Goal: Manage account settings

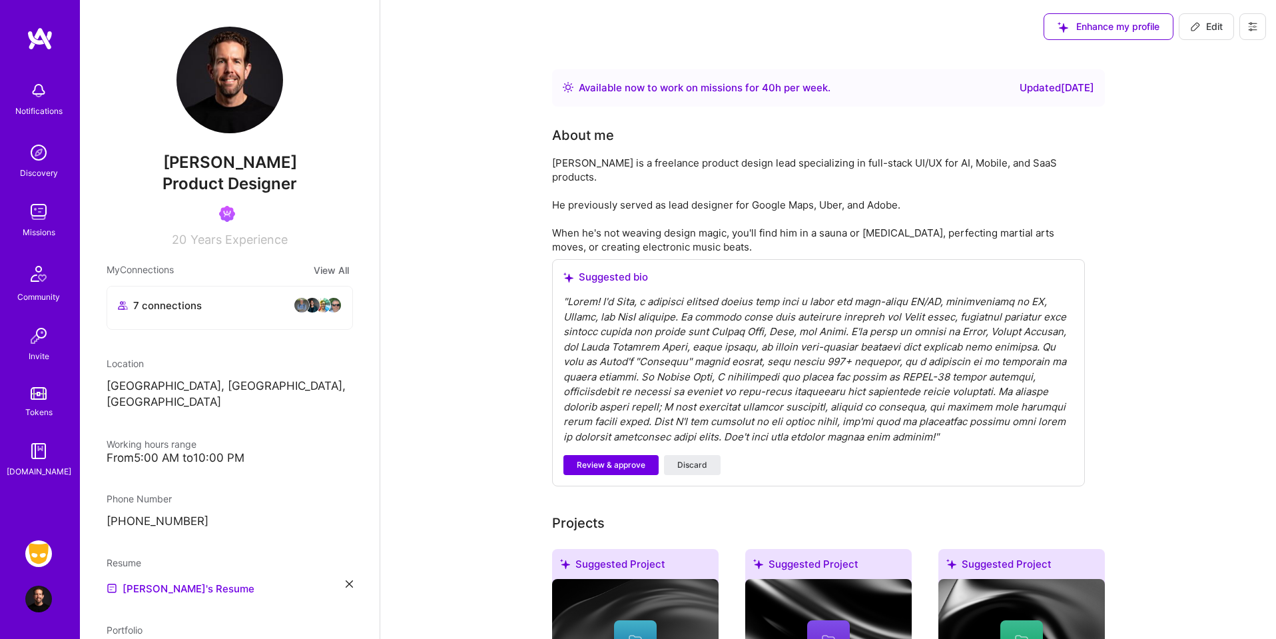
click at [1254, 31] on icon at bounding box center [1252, 26] width 11 height 11
click at [1229, 95] on button "Payment method" at bounding box center [1216, 91] width 100 height 34
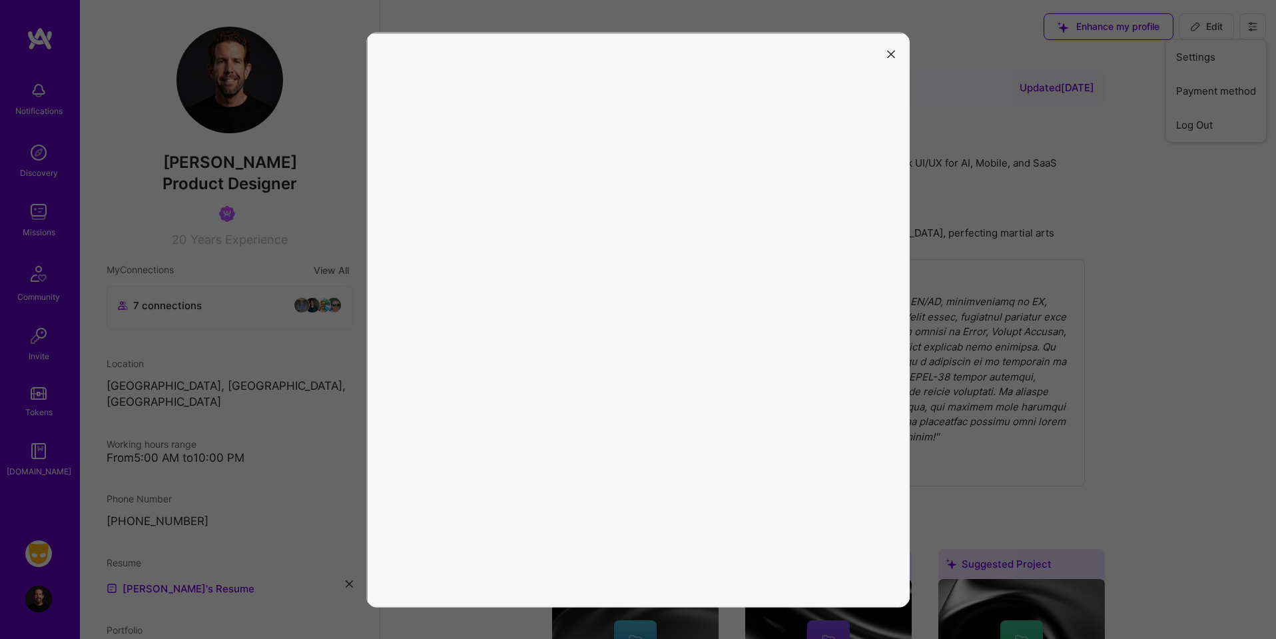
scroll to position [38, 0]
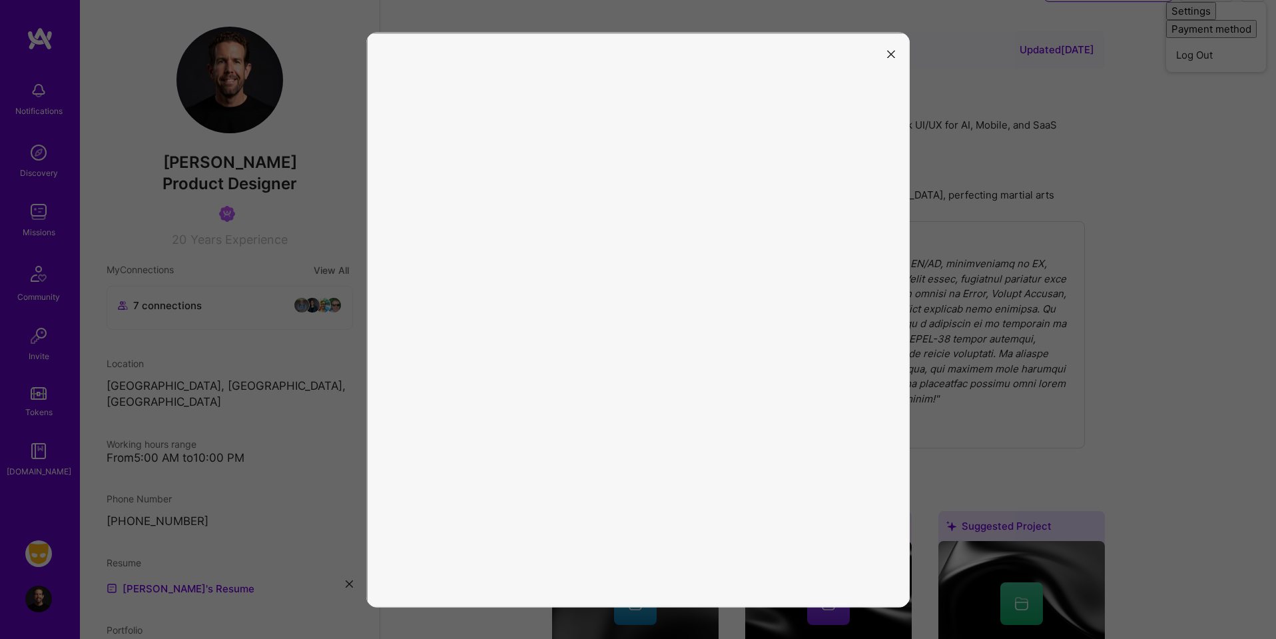
click at [895, 54] on button "modal" at bounding box center [891, 54] width 16 height 22
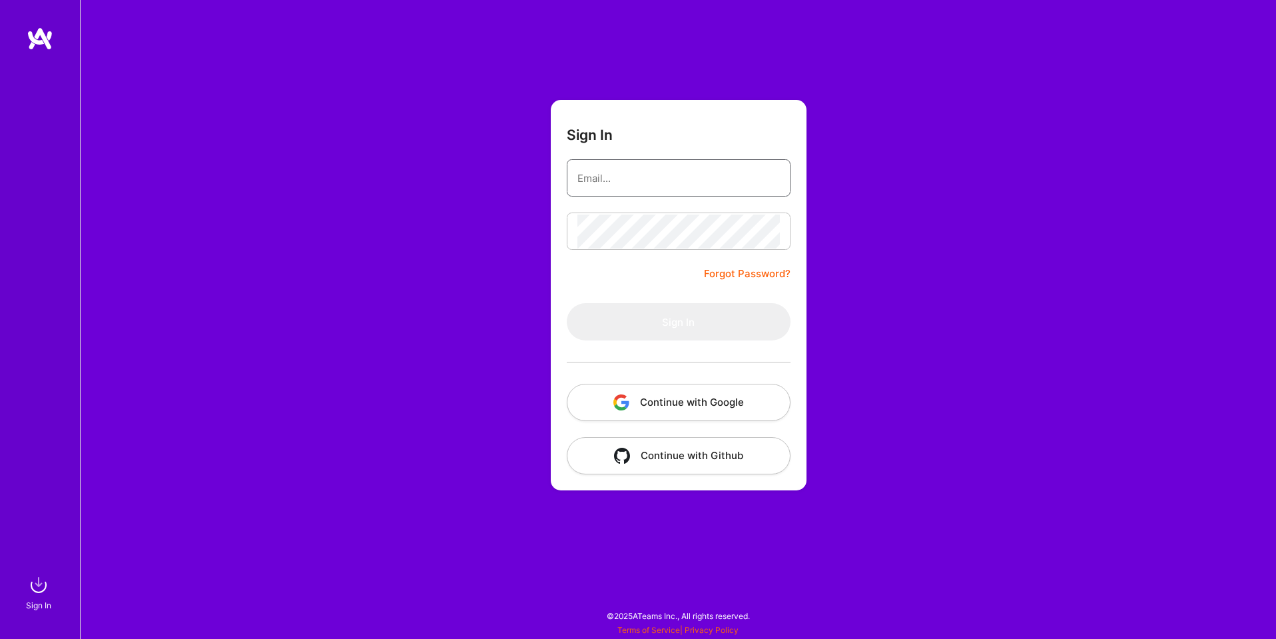
type input "[EMAIL_ADDRESS][DOMAIN_NAME]"
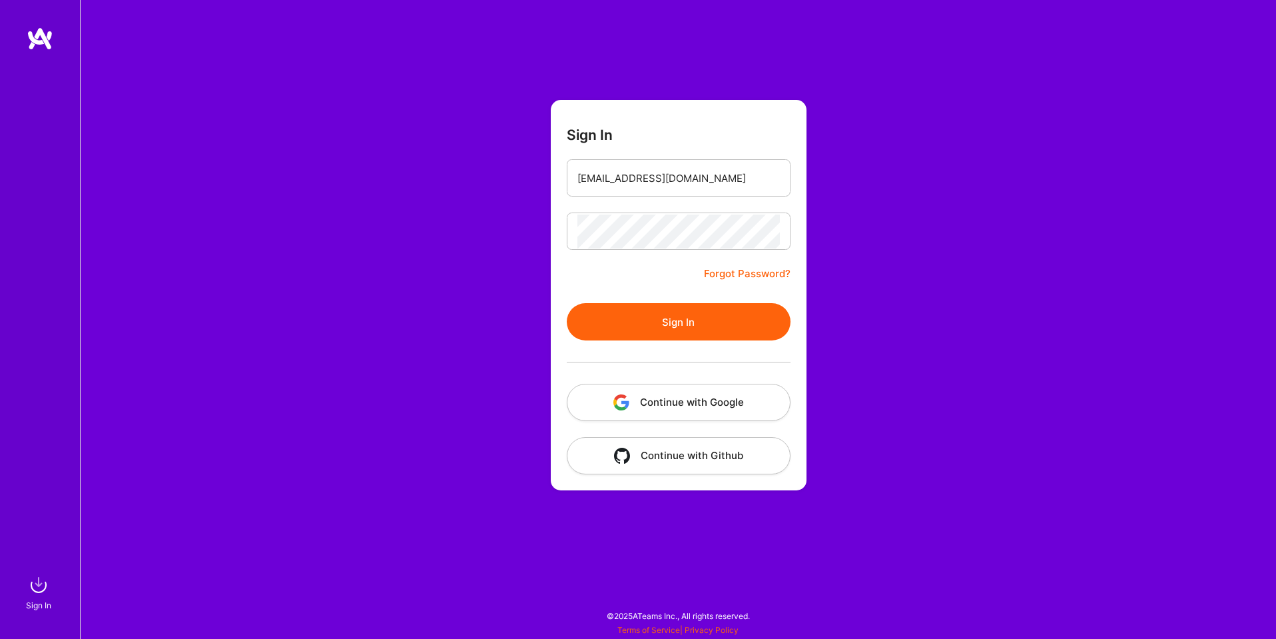
click at [718, 402] on button "Continue with Google" at bounding box center [679, 402] width 224 height 37
